Goal: Book appointment/travel/reservation

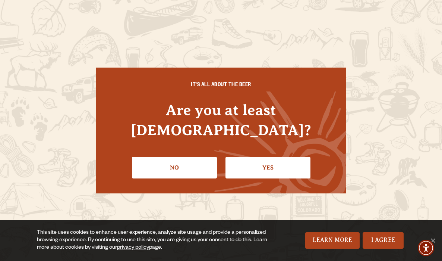
click at [270, 159] on link "Yes" at bounding box center [268, 168] width 85 height 22
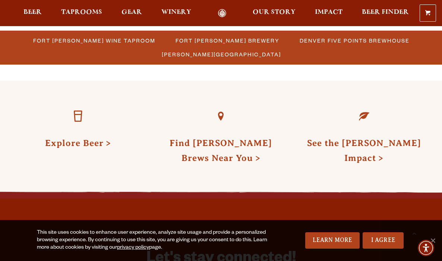
scroll to position [1892, 0]
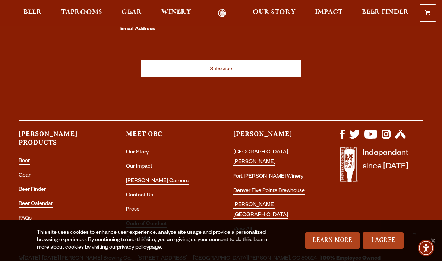
scroll to position [899, 0]
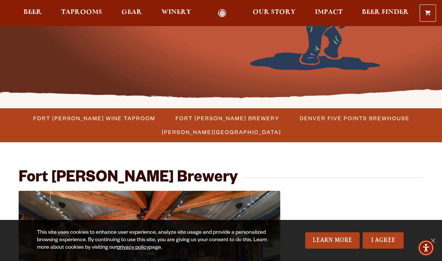
scroll to position [159, 0]
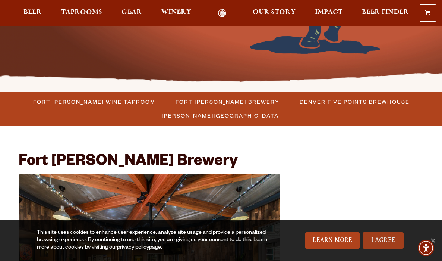
click at [369, 233] on link "I Agree" at bounding box center [383, 240] width 41 height 16
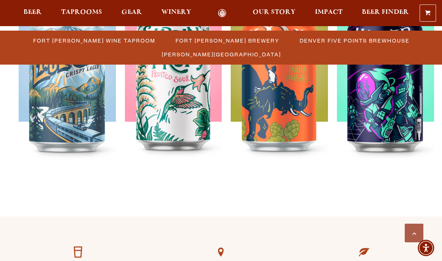
scroll to position [1751, 0]
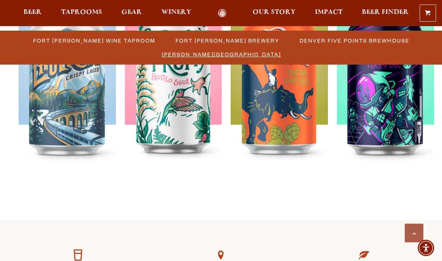
click at [281, 60] on span "[PERSON_NAME][GEOGRAPHIC_DATA]" at bounding box center [221, 54] width 119 height 11
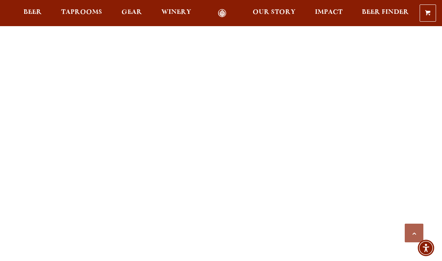
scroll to position [926, 0]
